Goal: Information Seeking & Learning: Learn about a topic

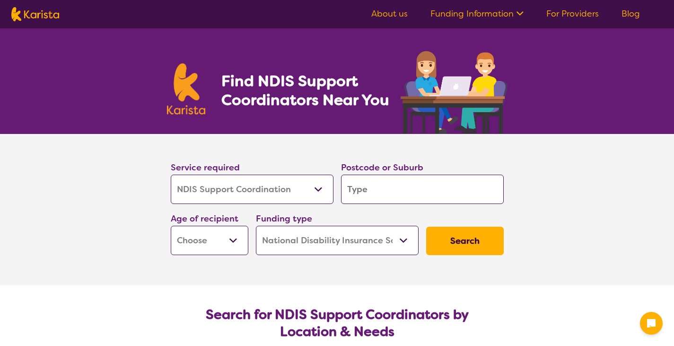
select select "NDIS Support Coordination"
select select "NDIS"
select select "NDIS Support Coordination"
select select "NDIS"
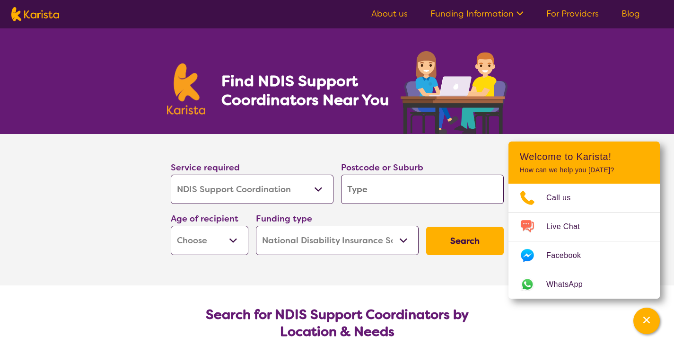
click at [395, 188] on input "search" at bounding box center [422, 189] width 163 height 29
type input "6"
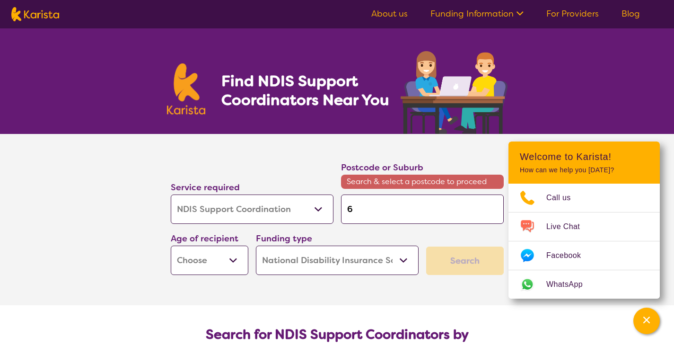
type input "60"
type input "605"
type input "6055"
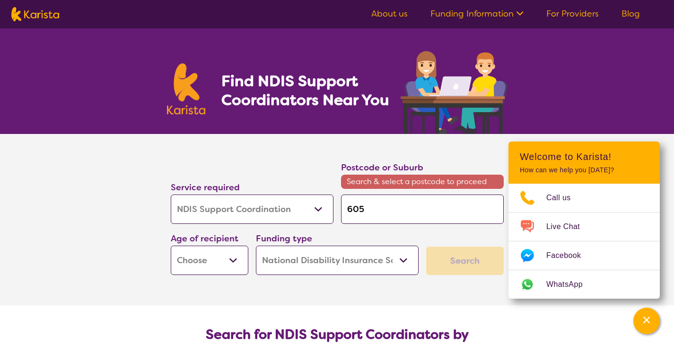
type input "6055"
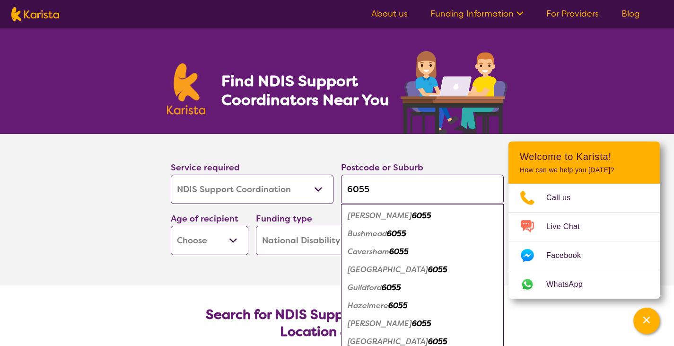
type input "6055"
click at [259, 276] on section "Service required Allied Health Assistant Assessment ([MEDICAL_DATA] or [MEDICAL…" at bounding box center [337, 209] width 379 height 151
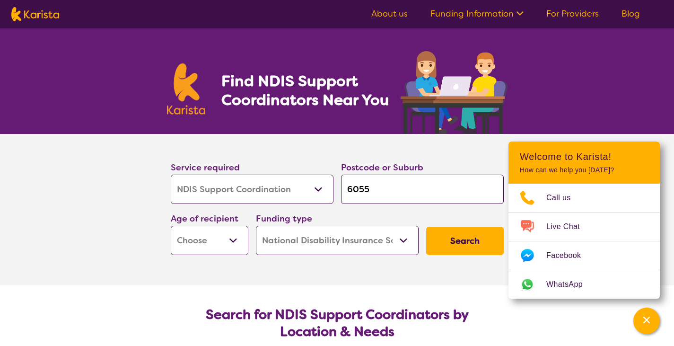
click at [234, 244] on select "Early Childhood - 0 to 9 Child - 10 to 11 Adolescent - 12 to 17 Adult - 18 to 6…" at bounding box center [210, 240] width 78 height 29
select select "AD"
click at [171, 226] on select "Early Childhood - 0 to 9 Child - 10 to 11 Adolescent - 12 to 17 Adult - 18 to 6…" at bounding box center [210, 240] width 78 height 29
select select "AD"
click at [407, 242] on select "Home Care Package (HCP) National Disability Insurance Scheme (NDIS) I don't know" at bounding box center [337, 240] width 163 height 29
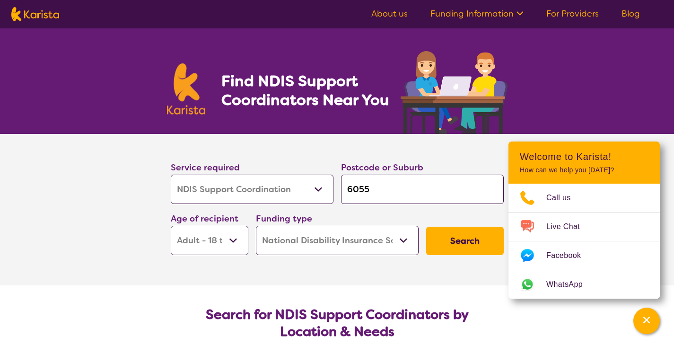
click at [470, 240] on button "Search" at bounding box center [465, 241] width 78 height 28
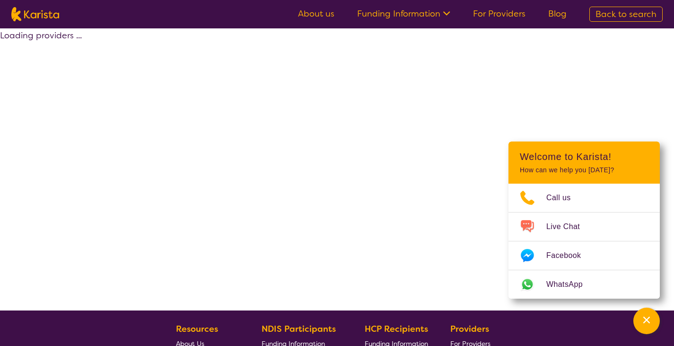
select select "by_score"
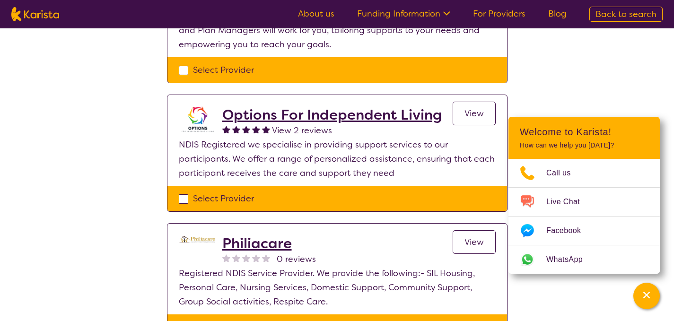
scroll to position [172, 0]
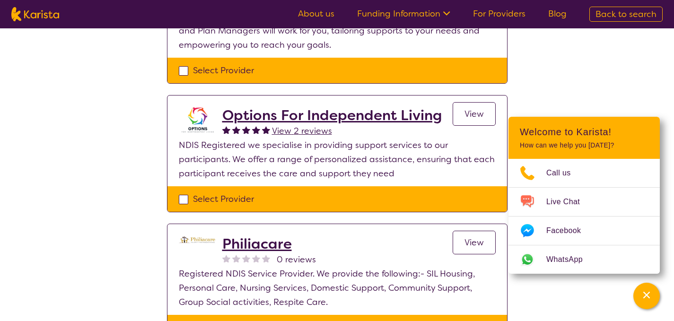
select select "NDIS Support Coordination"
select select "AD"
select select "NDIS"
select select "NDIS Support Coordination"
select select "AD"
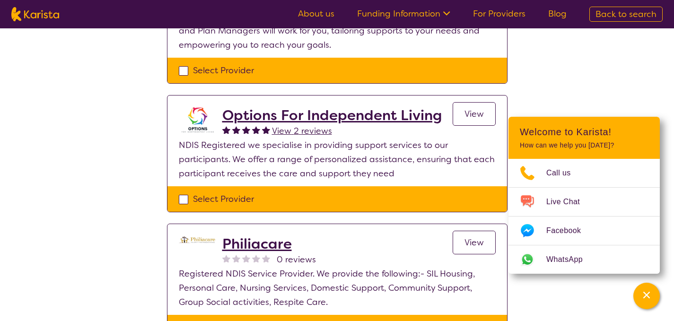
select select "NDIS"
